Goal: Information Seeking & Learning: Learn about a topic

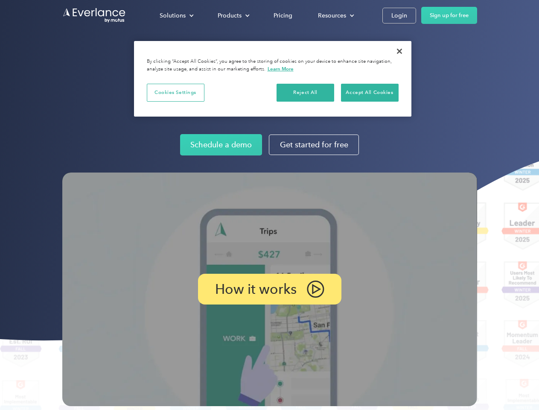
click at [269, 205] on img at bounding box center [269, 290] width 415 height 234
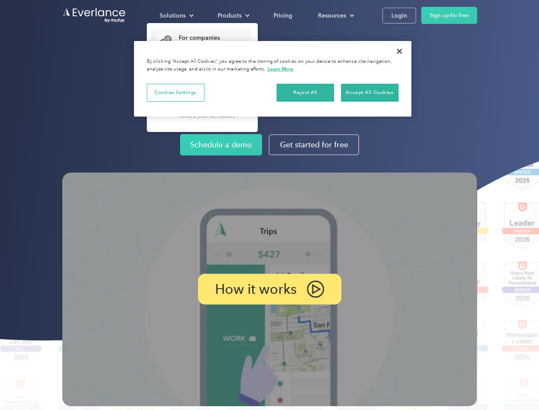
click at [176, 15] on div "Solutions" at bounding box center [173, 15] width 26 height 11
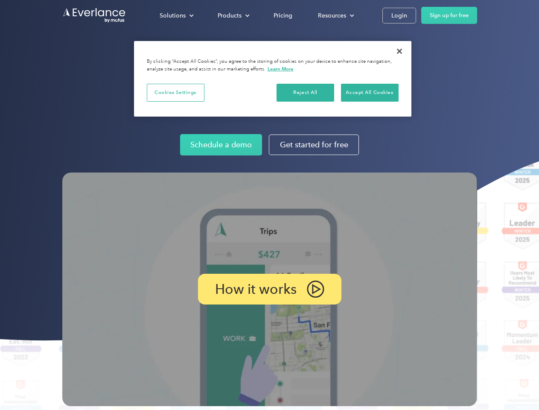
click at [233, 15] on div "Products" at bounding box center [230, 15] width 24 height 11
click at [335, 15] on div "Resources" at bounding box center [332, 15] width 28 height 11
click at [269, 289] on p "How it works" at bounding box center [256, 289] width 82 height 10
click at [176, 92] on button "Cookies Settings" at bounding box center [176, 93] width 58 height 18
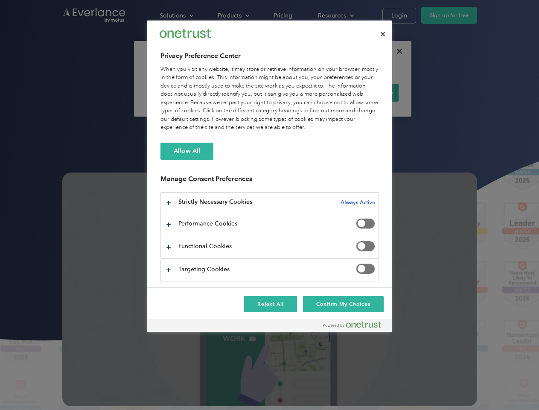
click at [306, 92] on div "When you visit any website, it may store or retrieve information on your browse…" at bounding box center [270, 98] width 219 height 67
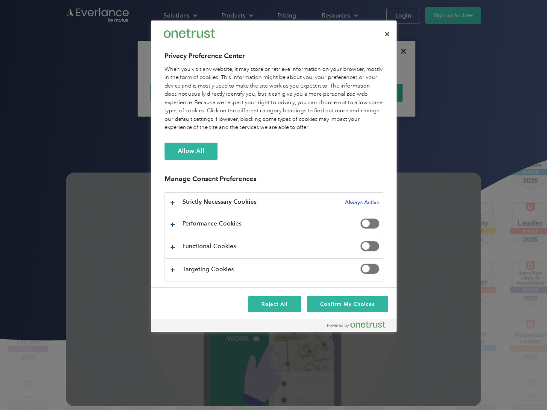
click at [370, 92] on div "When you visit any website, it may store or retrieve information on your browse…" at bounding box center [273, 98] width 219 height 67
click at [400, 51] on div at bounding box center [273, 205] width 547 height 410
